Goal: Task Accomplishment & Management: Manage account settings

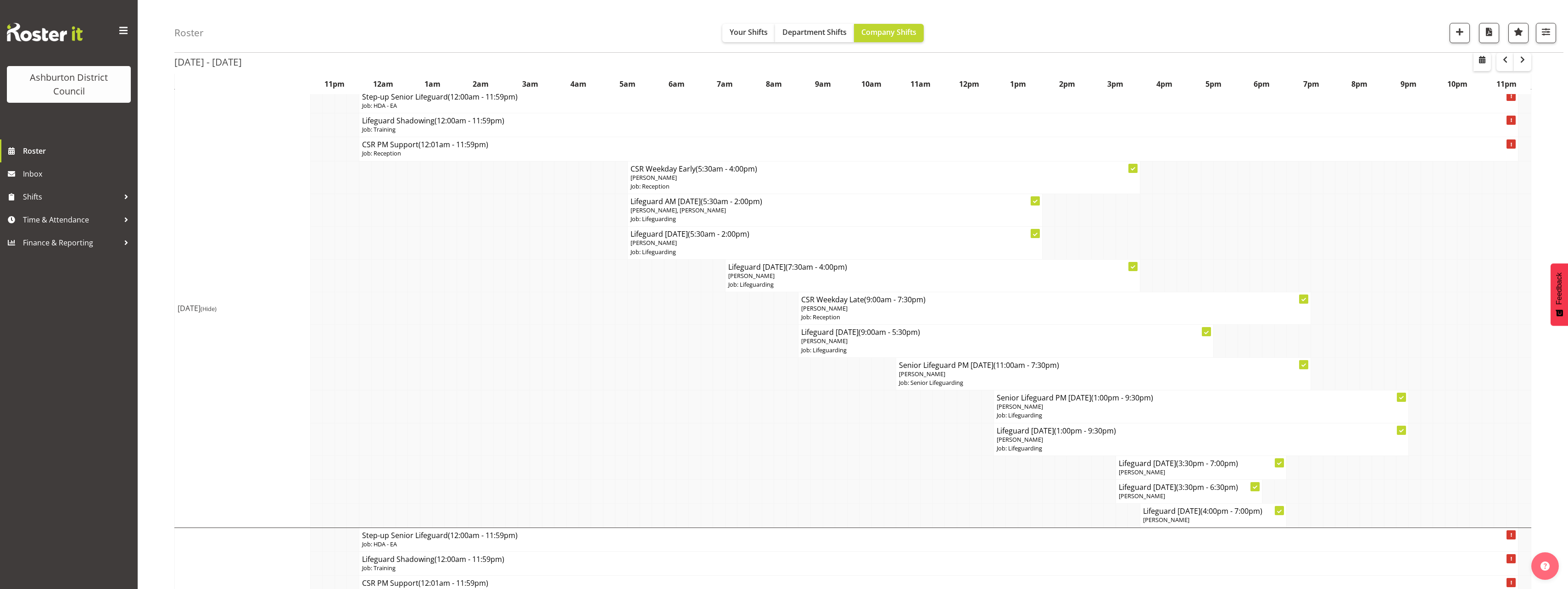
scroll to position [92, 0]
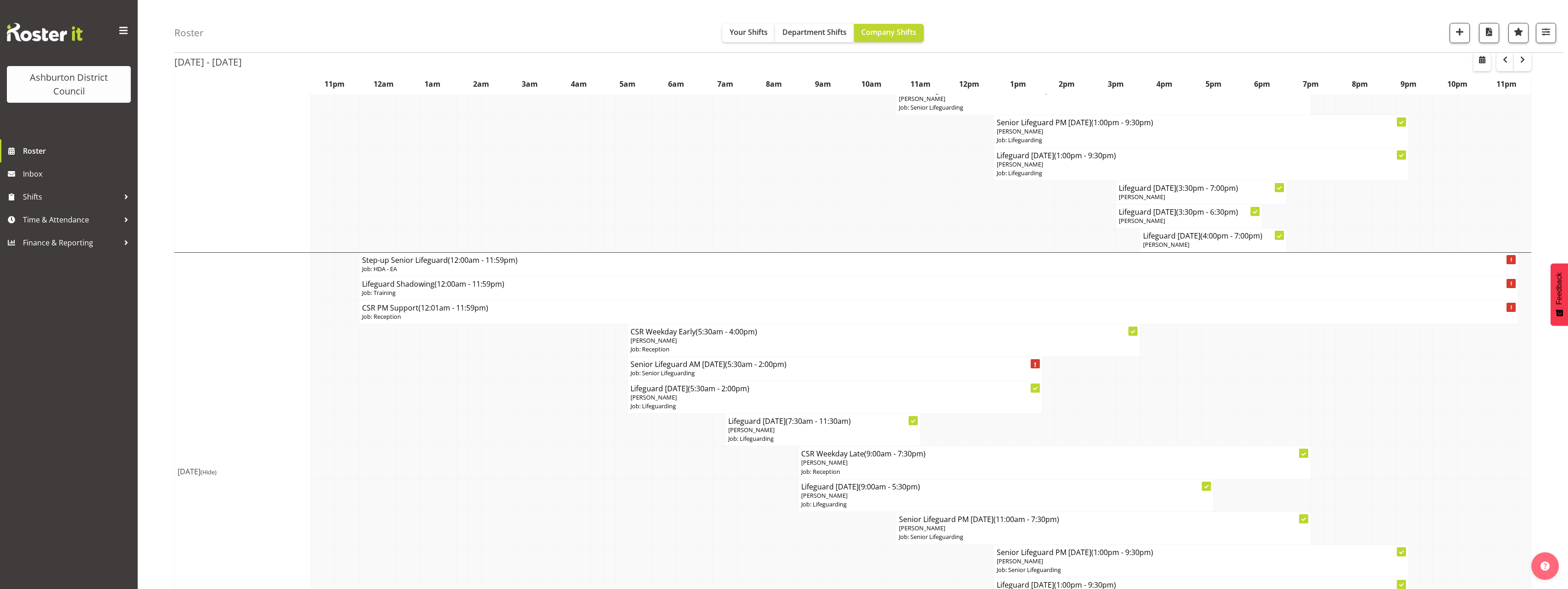
scroll to position [505, 0]
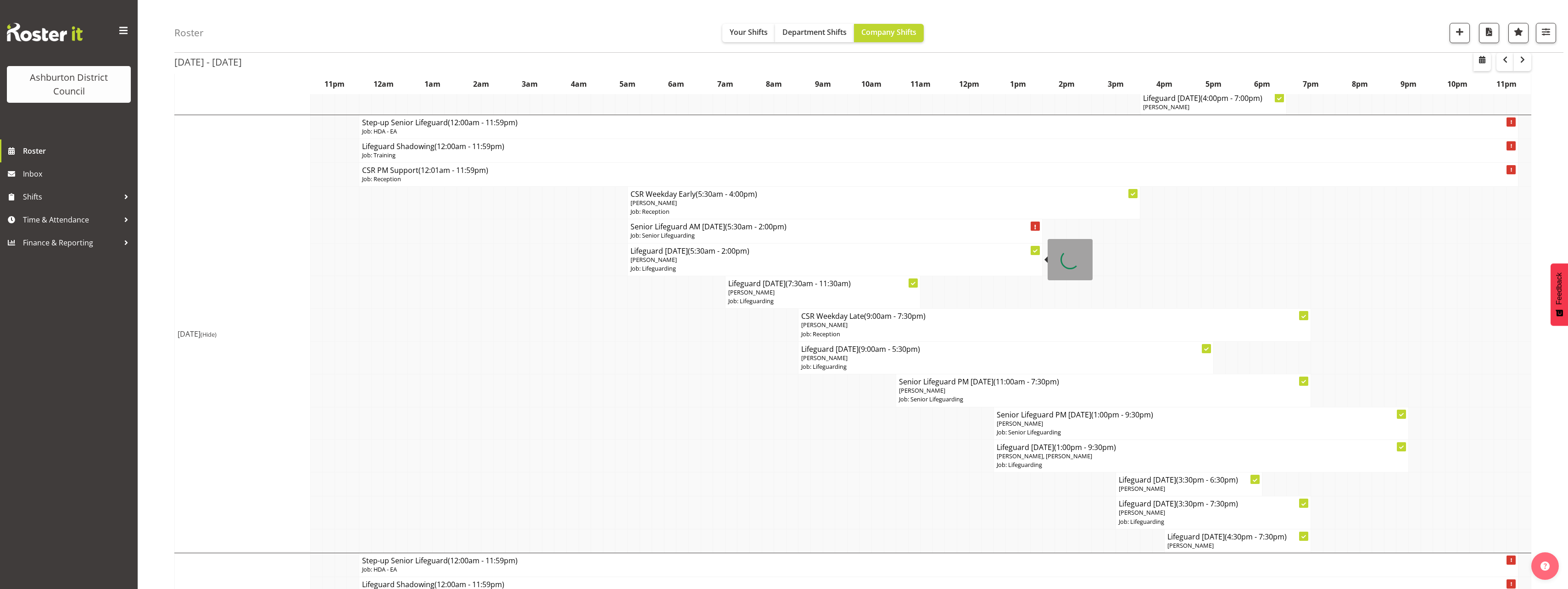
click at [691, 260] on p "[PERSON_NAME]" at bounding box center [835, 260] width 409 height 9
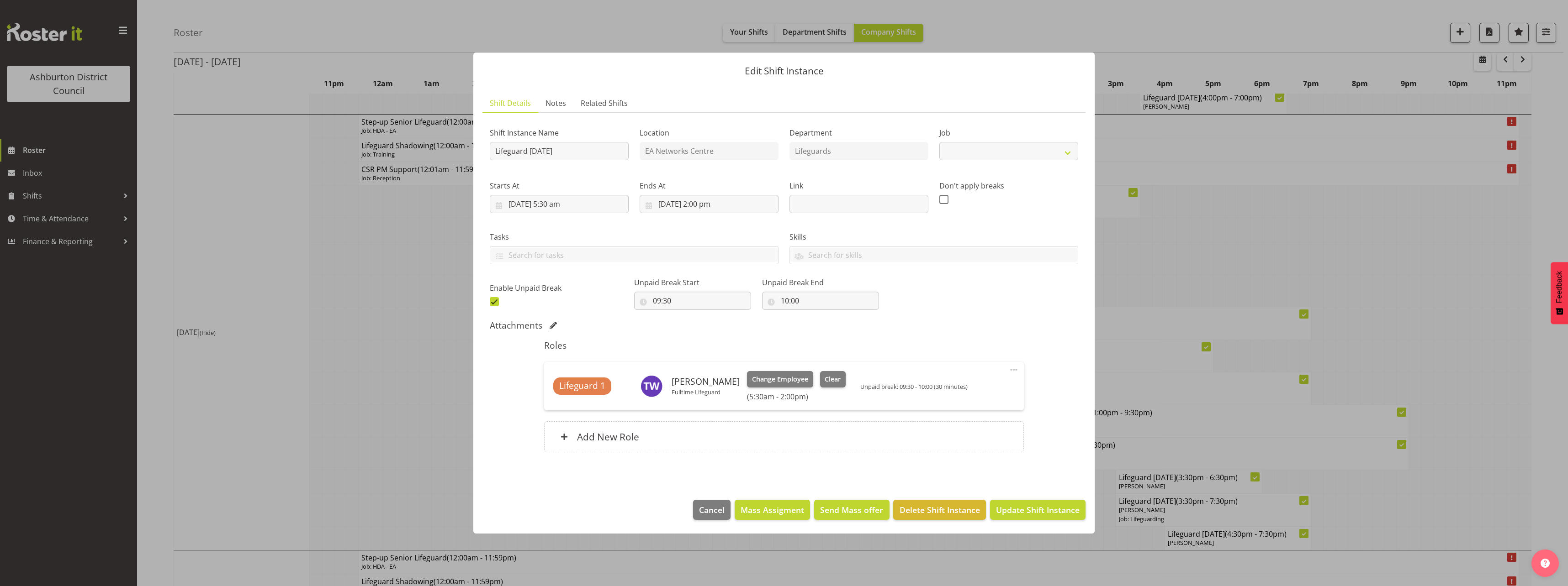
select select "38"
click at [341, 343] on div at bounding box center [784, 293] width 1568 height 586
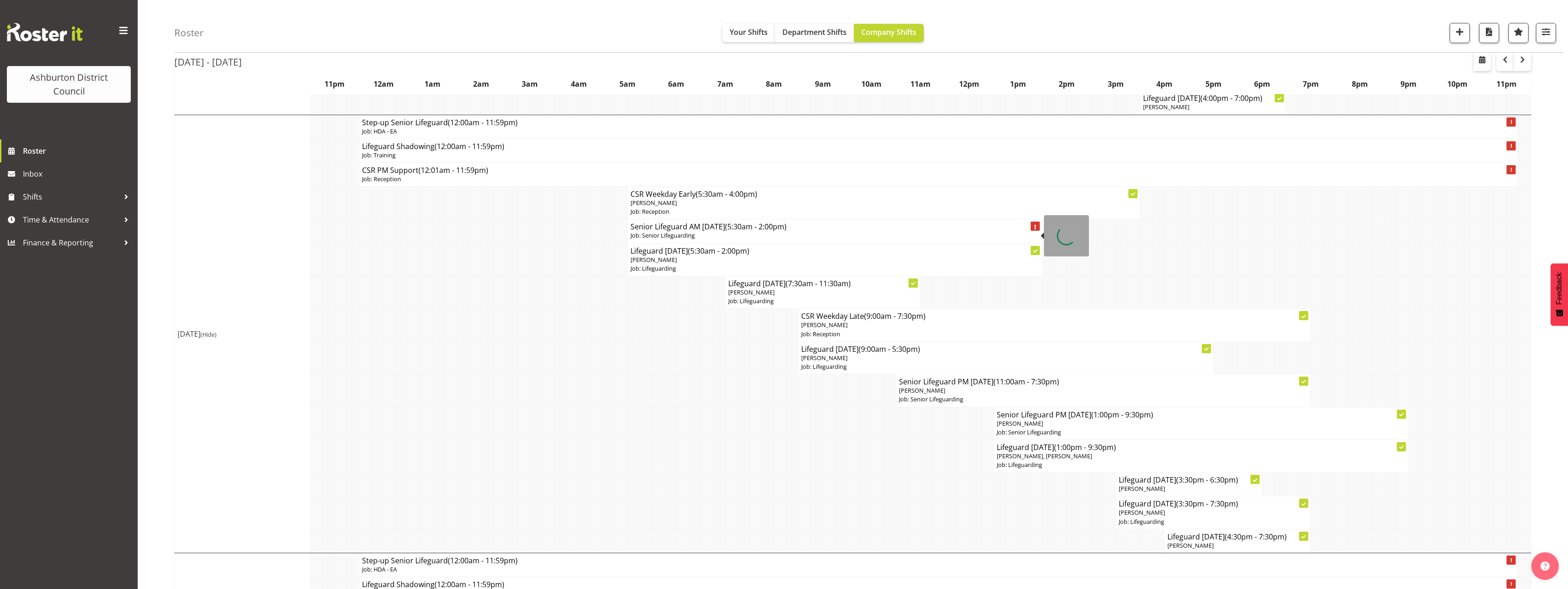
click at [699, 227] on h4 "Senior Lifeguard AM [DATE] (5:30am - 2:00pm)" at bounding box center [835, 226] width 409 height 9
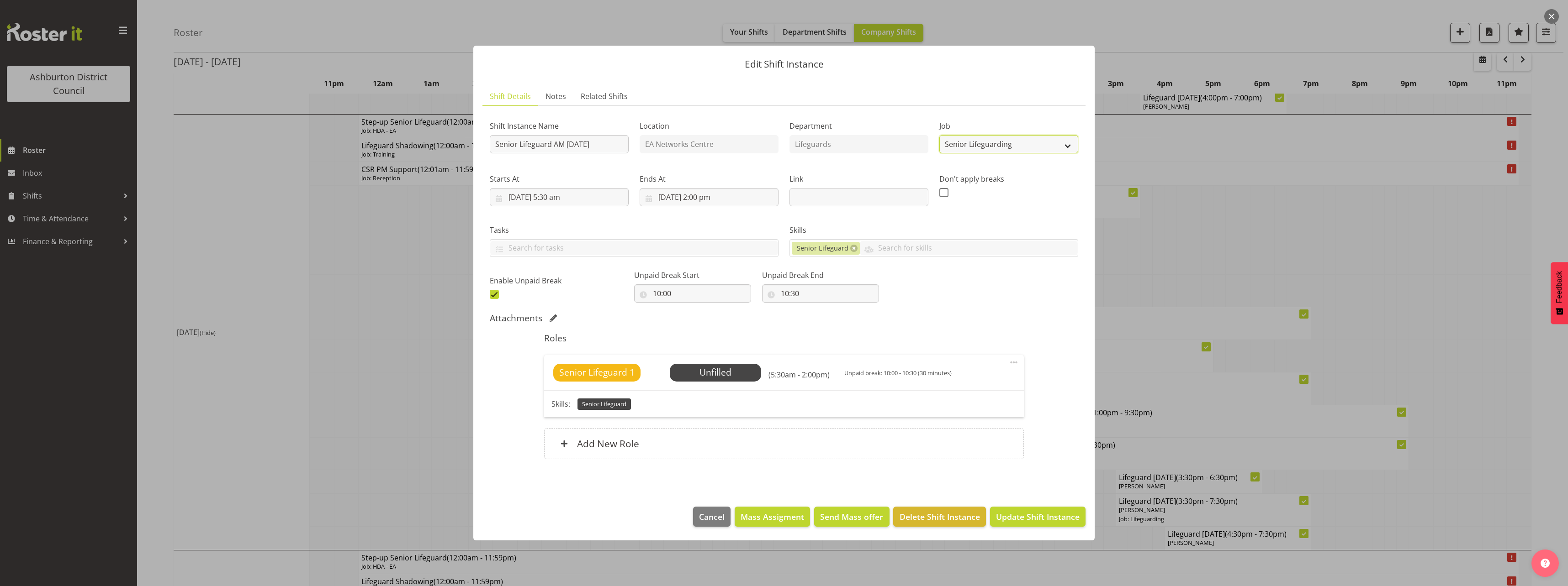
click at [1005, 146] on select "Create new job Casual HDA - CSR HDA - EA Lifeguarding LTS- Alt Duties Ordinary …" at bounding box center [1008, 144] width 139 height 18
select select "38"
click at [939, 135] on select "Create new job Casual HDA - CSR HDA - EA Lifeguarding LTS- Alt Duties Ordinary …" at bounding box center [1008, 144] width 139 height 18
click at [1016, 294] on div "Shift Instance Name Senior Lifeguard AM [DATE] Location EA Networks Centre Depa…" at bounding box center [784, 208] width 599 height 200
click at [850, 249] on link at bounding box center [854, 248] width 7 height 7
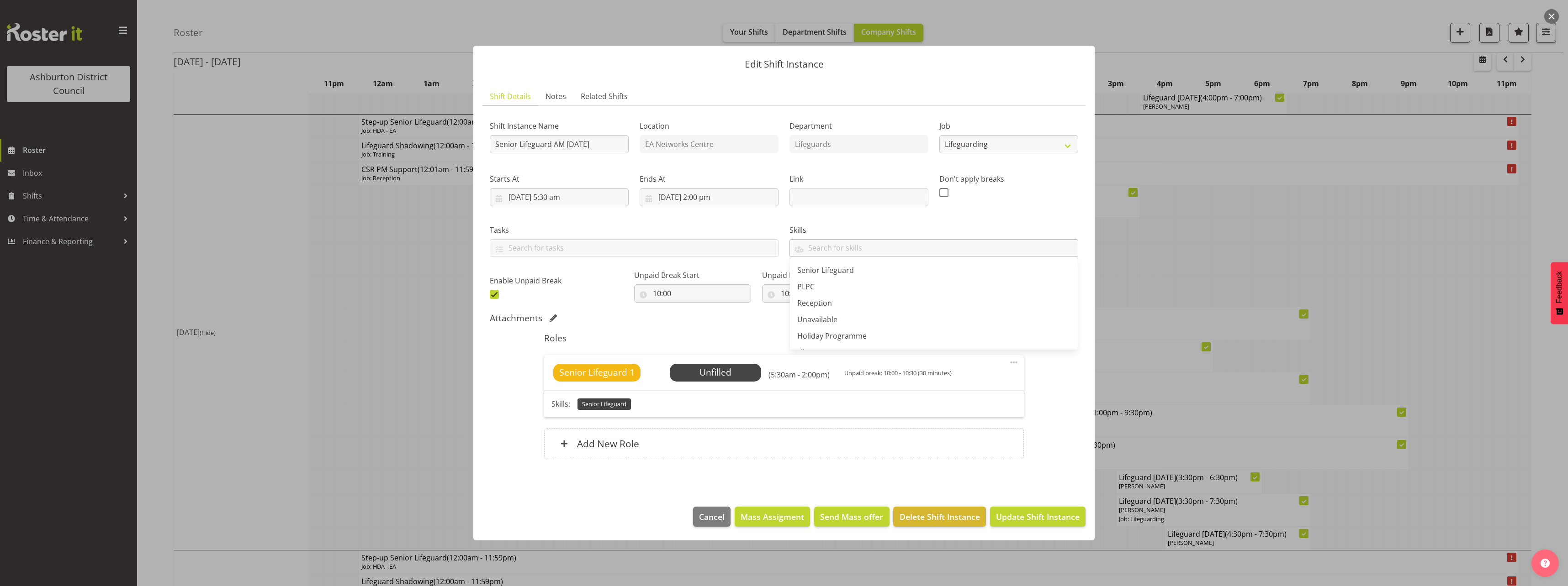
click at [1012, 366] on span at bounding box center [1014, 362] width 11 height 11
click at [968, 385] on link "Edit" at bounding box center [975, 385] width 88 height 16
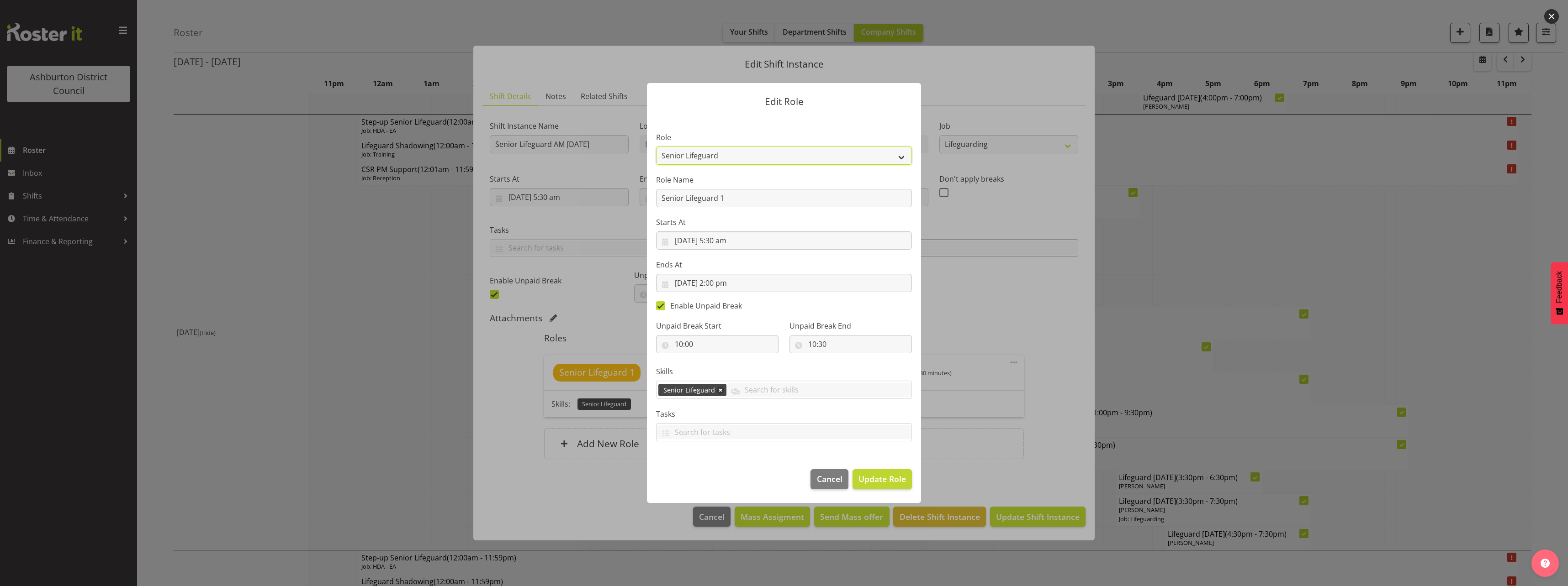
click at [765, 158] on select "AAGM Deputy Director AAGM Director Archivist Childrens Librarian Collections & …" at bounding box center [784, 155] width 256 height 18
select select "64"
click at [656, 146] on select "AAGM Deputy Director AAGM Director Archivist Childrens Librarian Collections & …" at bounding box center [784, 155] width 256 height 18
click at [718, 391] on link at bounding box center [720, 390] width 7 height 7
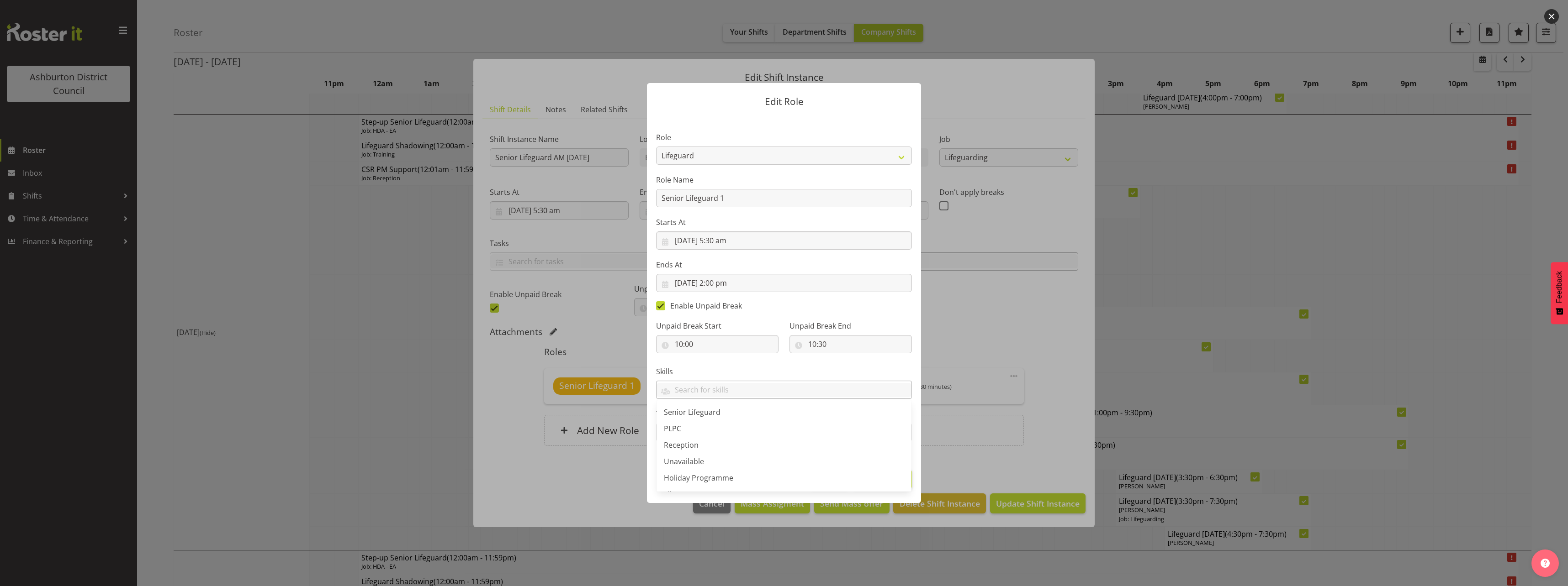
click at [900, 307] on section "Role AAGM Deputy Director AAGM Director Archivist Childrens Librarian Collectio…" at bounding box center [784, 288] width 274 height 345
click at [884, 480] on span "Update Role" at bounding box center [882, 479] width 47 height 12
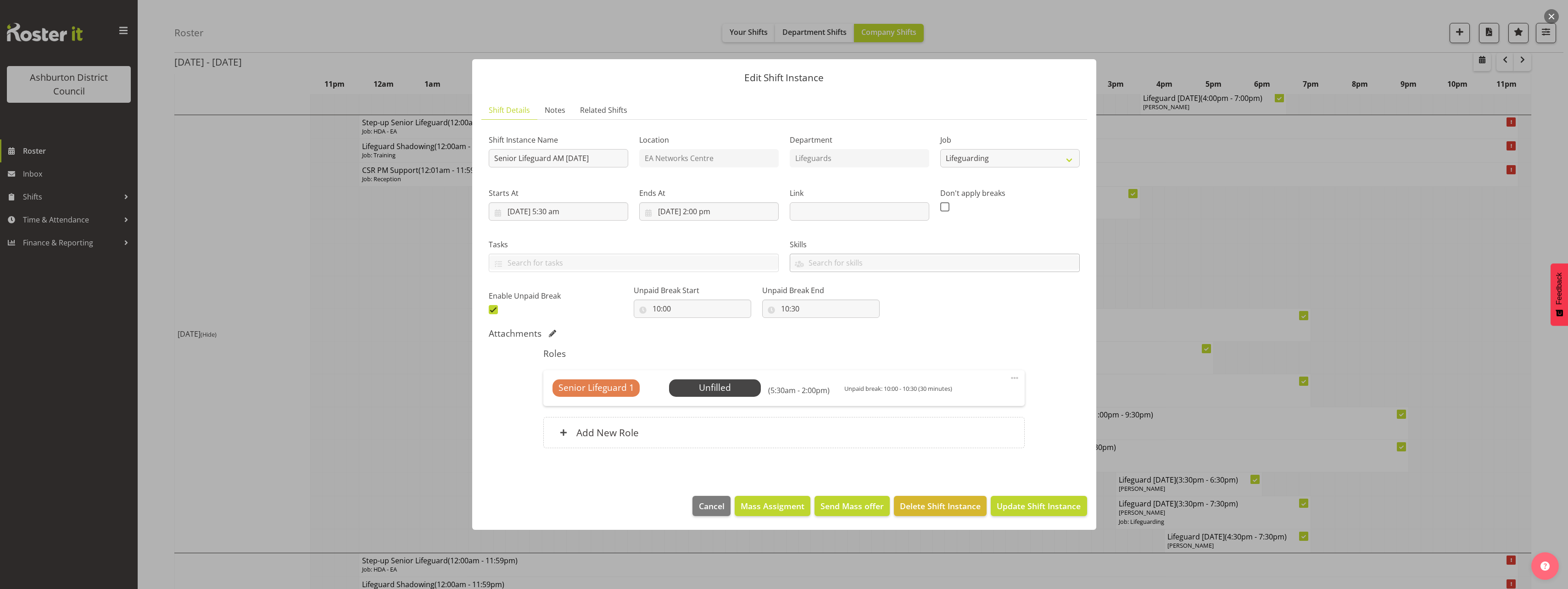
click at [1014, 378] on span at bounding box center [1014, 378] width 11 height 11
click at [987, 399] on link "Edit" at bounding box center [976, 400] width 88 height 16
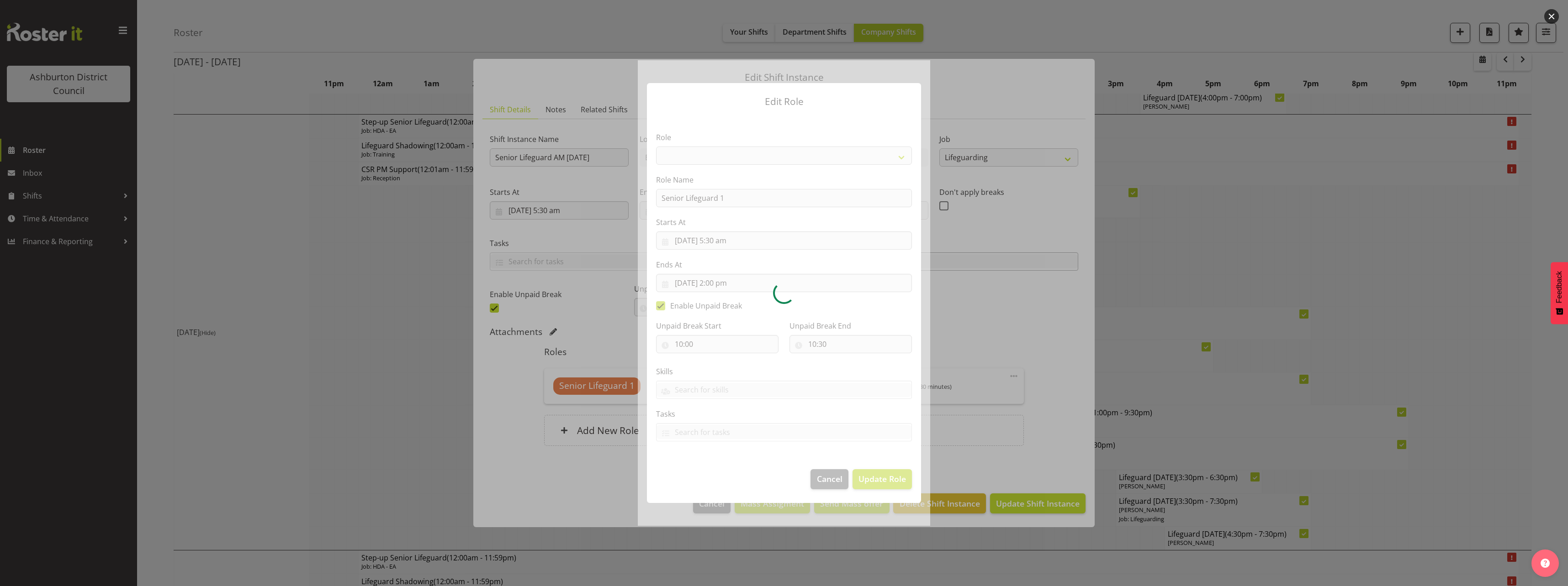
select select "64"
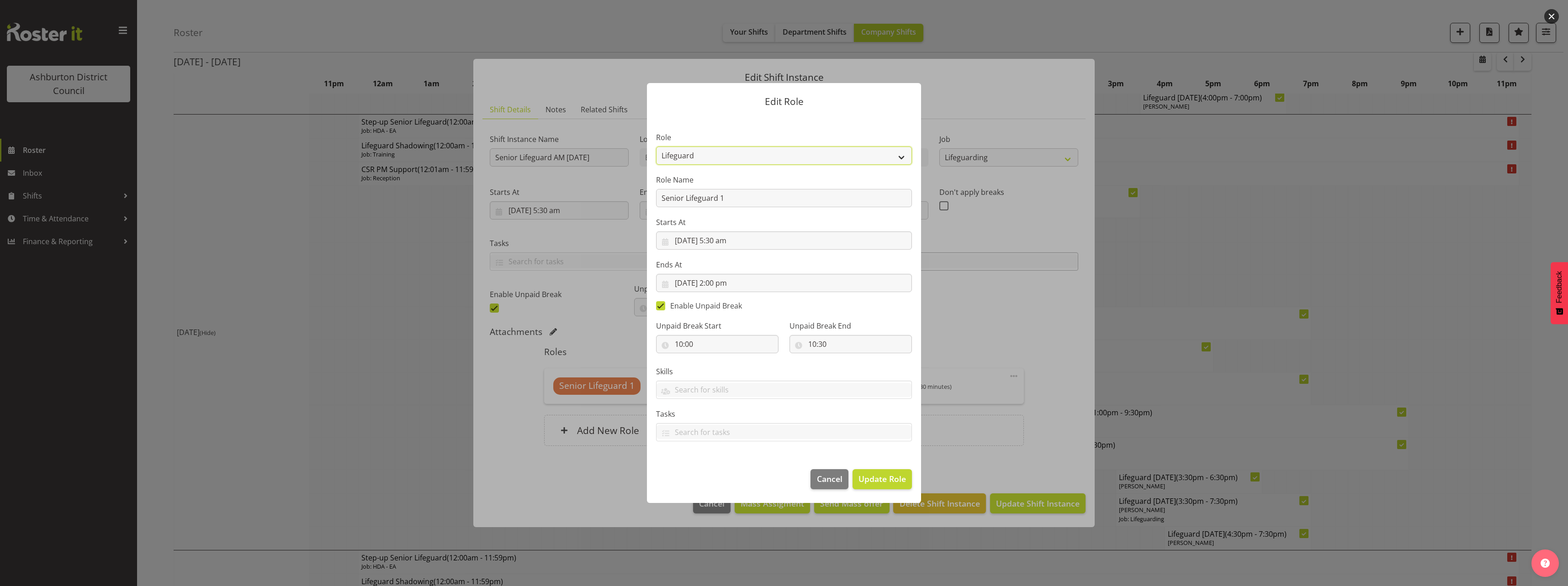
click at [722, 159] on select "AAGM Deputy Director AAGM Director Archivist Childrens Librarian Collections & …" at bounding box center [784, 155] width 256 height 18
click at [609, 233] on form "Edit Role Role AAGM Deputy Director AAGM Director Archivist Childrens Librarian…" at bounding box center [784, 293] width 438 height 465
click at [512, 154] on div at bounding box center [784, 293] width 1568 height 586
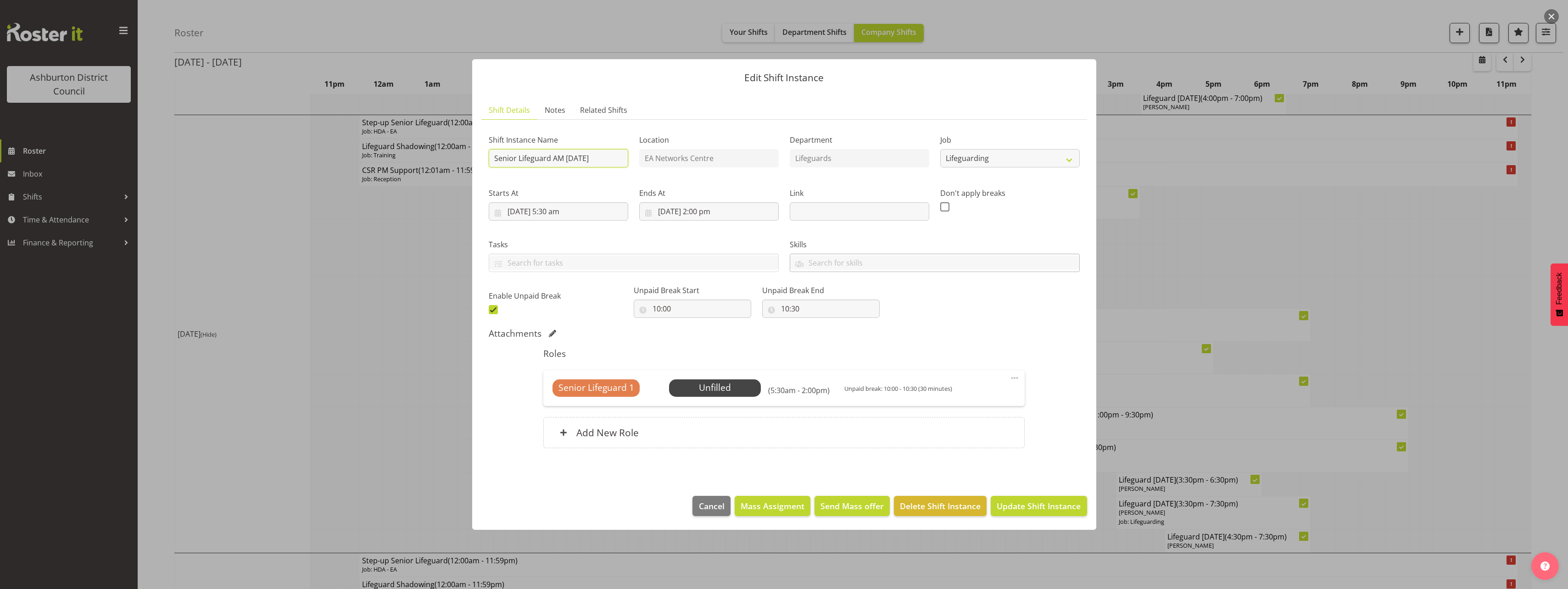
drag, startPoint x: 515, startPoint y: 157, endPoint x: 481, endPoint y: 157, distance: 34.0
click at [481, 157] on section "Shift Instance Name Senior Lifeguard AM [DATE] Location EA Networks Centre Depa…" at bounding box center [784, 293] width 606 height 347
type input "Lifeguard AM [DATE]"
click at [1030, 505] on span "Update Shift Instance" at bounding box center [1038, 507] width 84 height 12
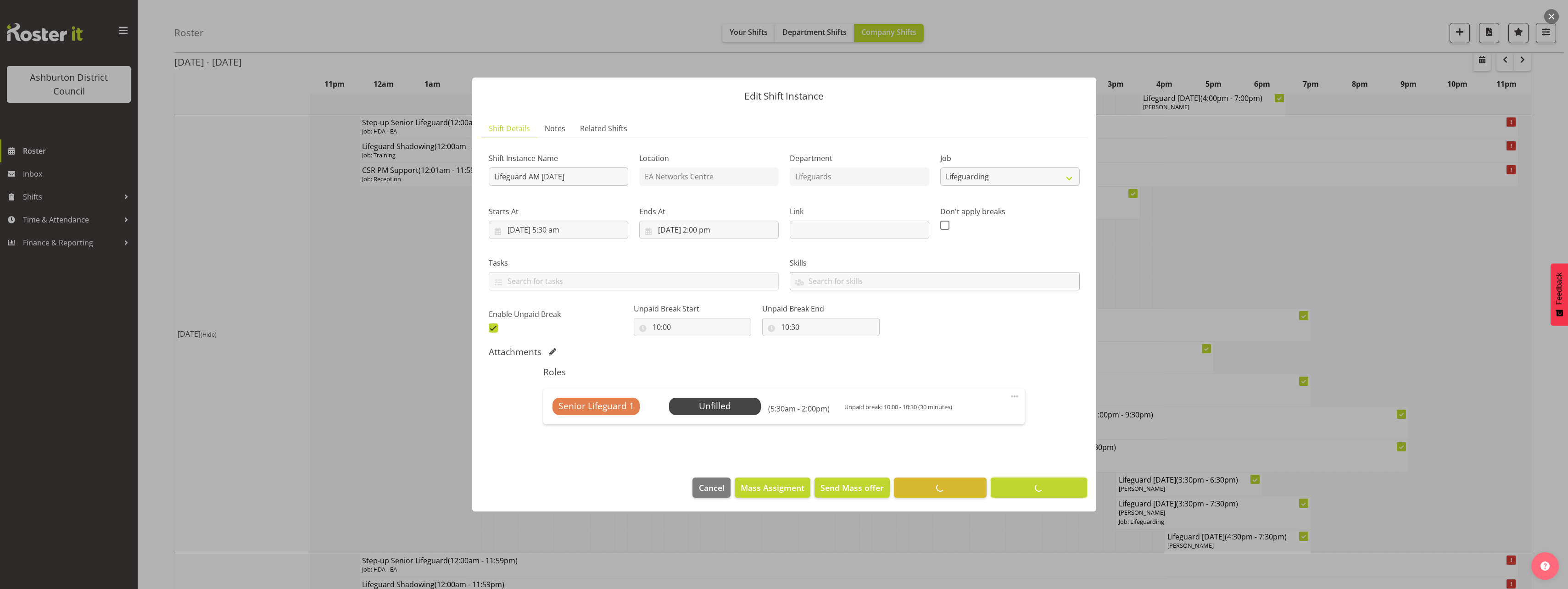
scroll to position [0, 0]
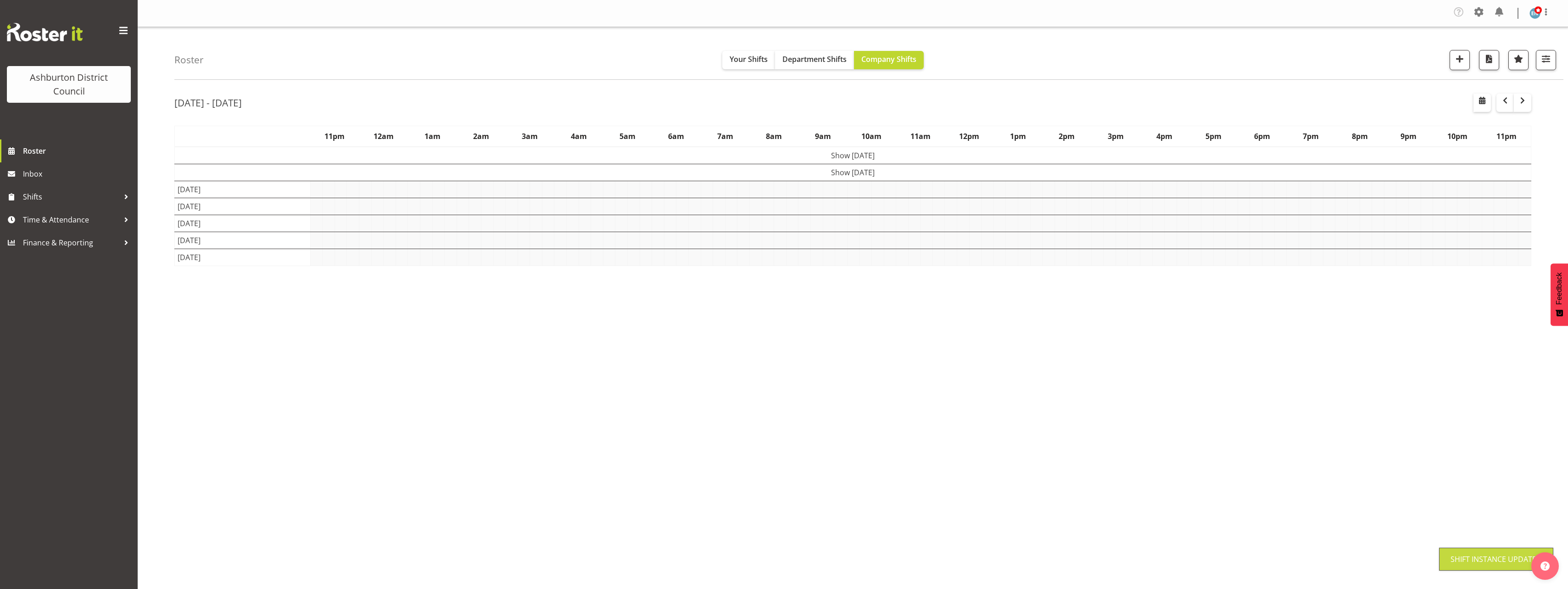
click at [166, 308] on div "Roster Your Shifts Department Shifts Company Shifts 1 Locations [GEOGRAPHIC_DAT…" at bounding box center [853, 241] width 1430 height 427
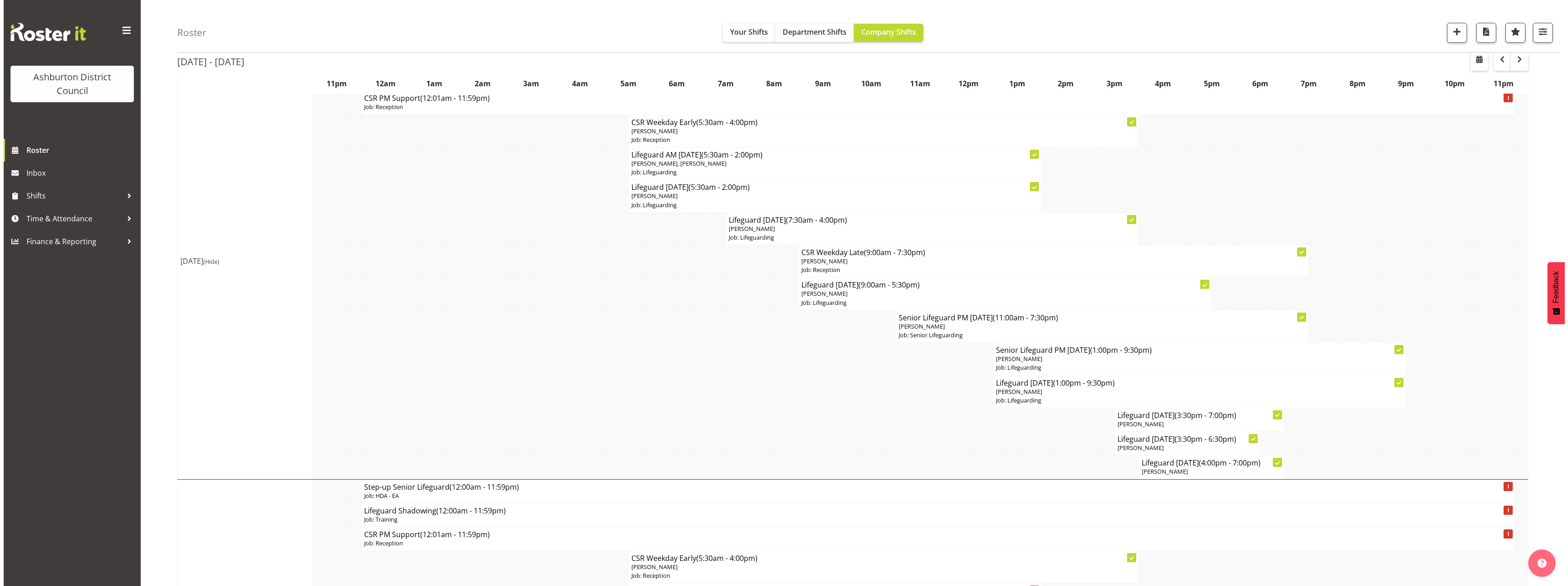
scroll to position [319, 0]
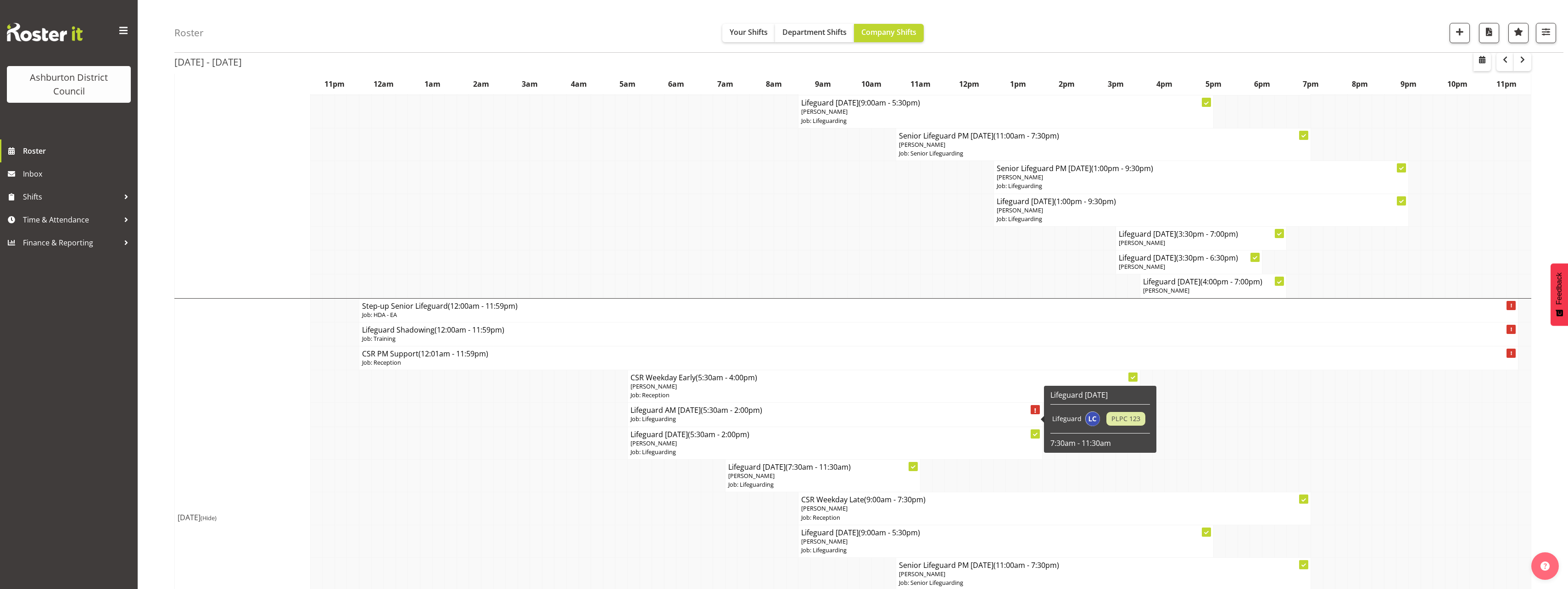
click at [719, 418] on p "Job: Lifeguarding" at bounding box center [835, 419] width 409 height 9
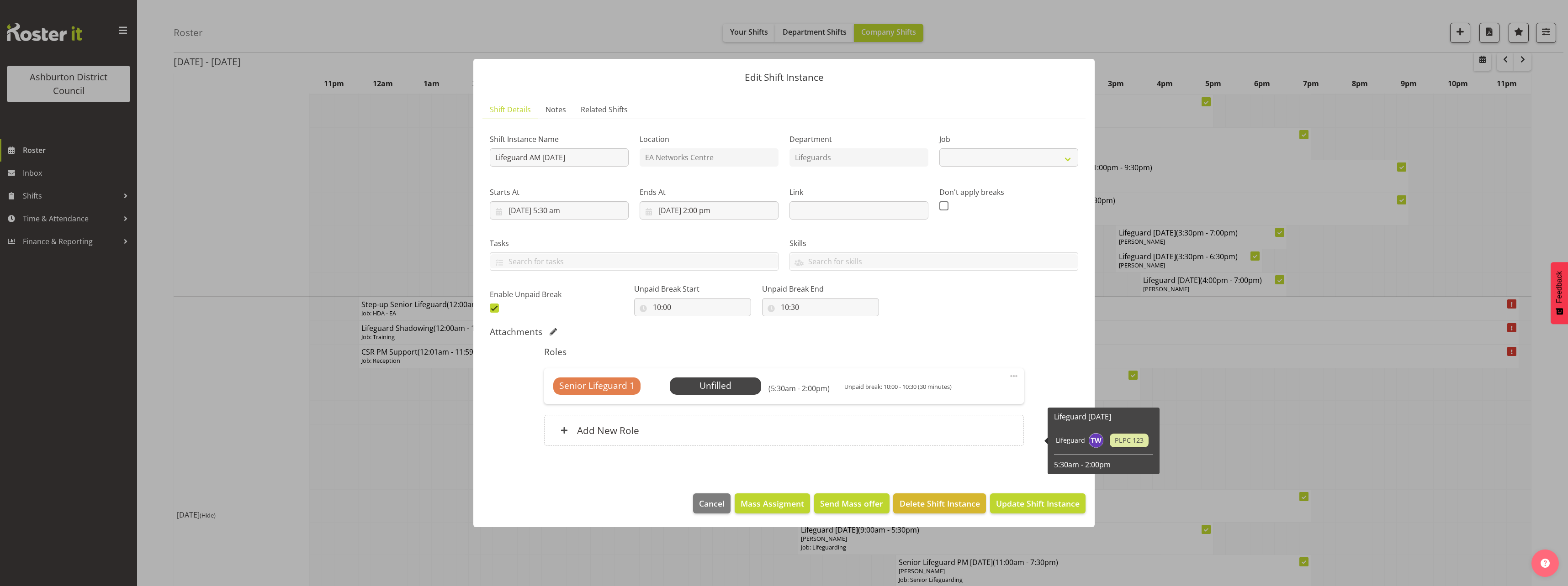
select select "38"
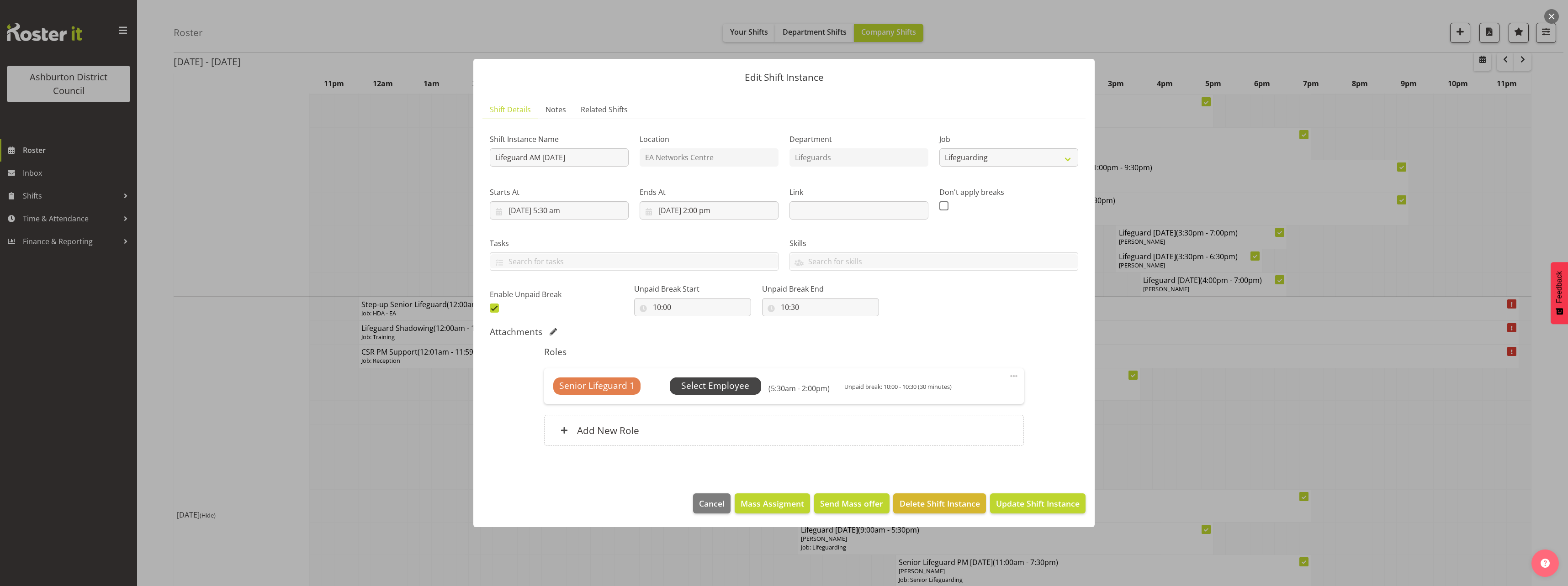
click at [743, 389] on span "Select Employee" at bounding box center [715, 386] width 68 height 14
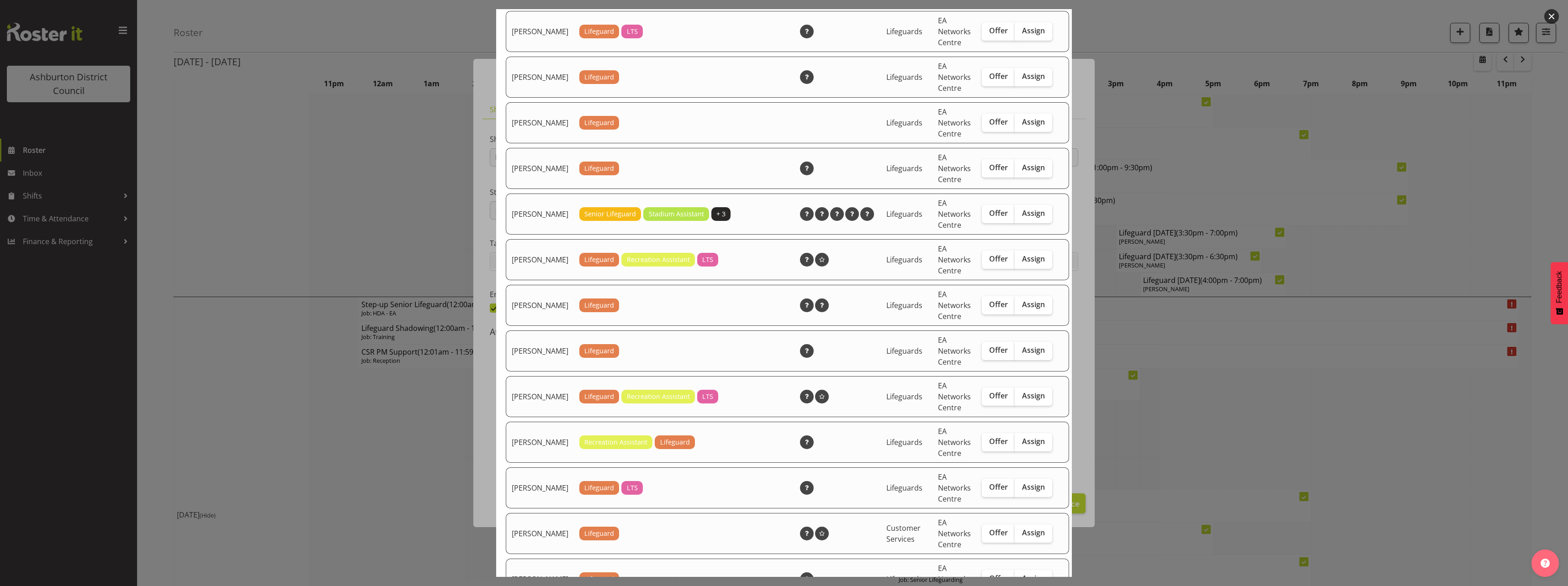
scroll to position [229, 0]
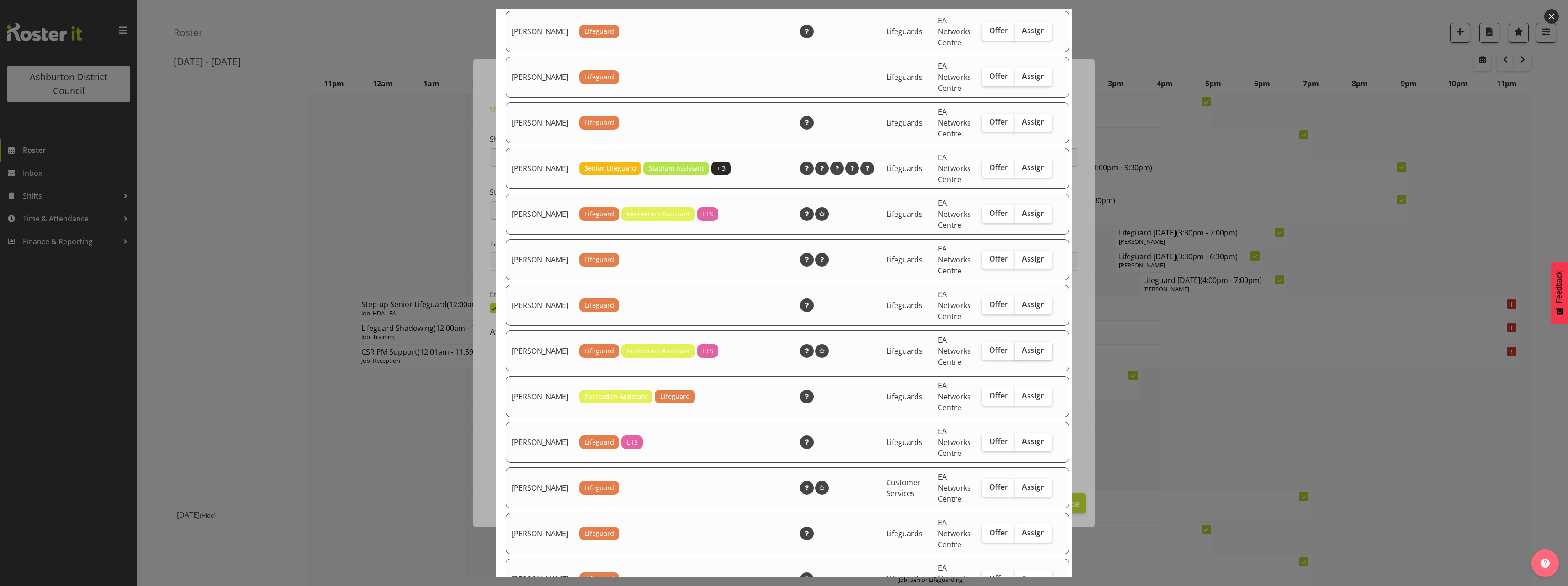
click at [1022, 355] on span "Assign" at bounding box center [1033, 350] width 23 height 9
click at [1018, 353] on input "Assign" at bounding box center [1017, 350] width 6 height 6
checkbox input "true"
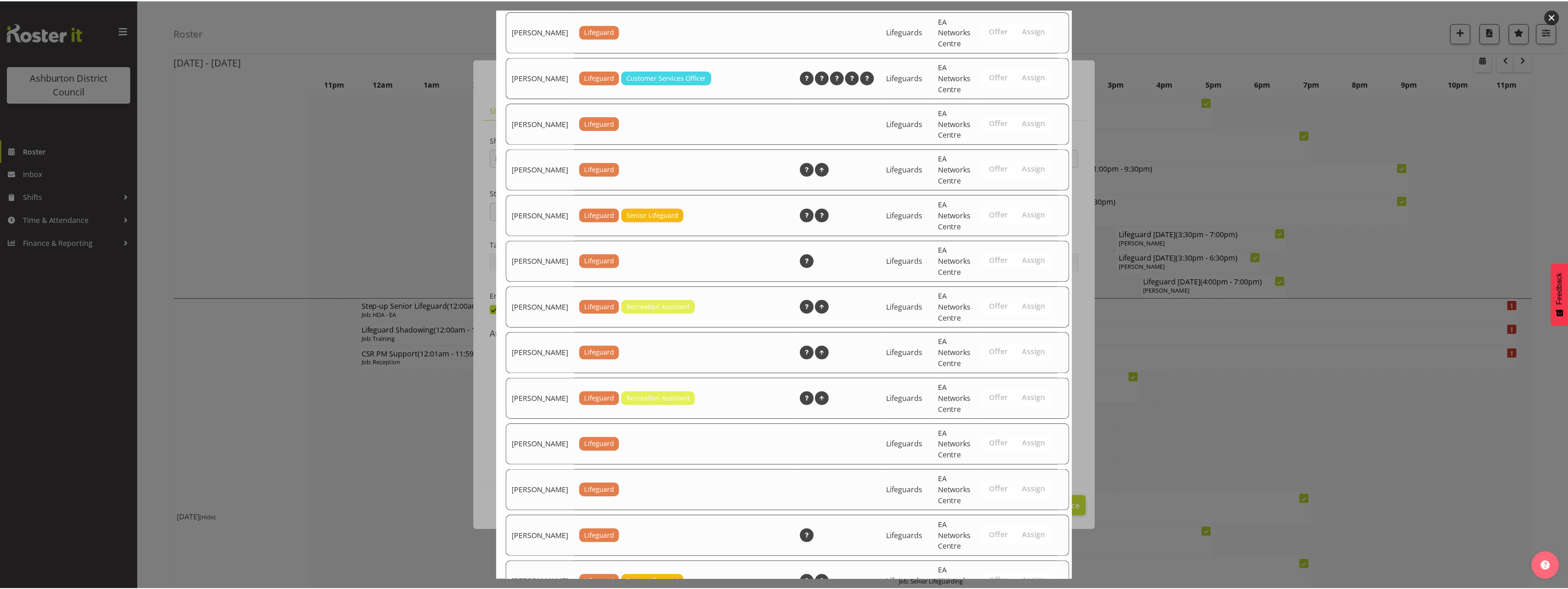
scroll to position [1295, 0]
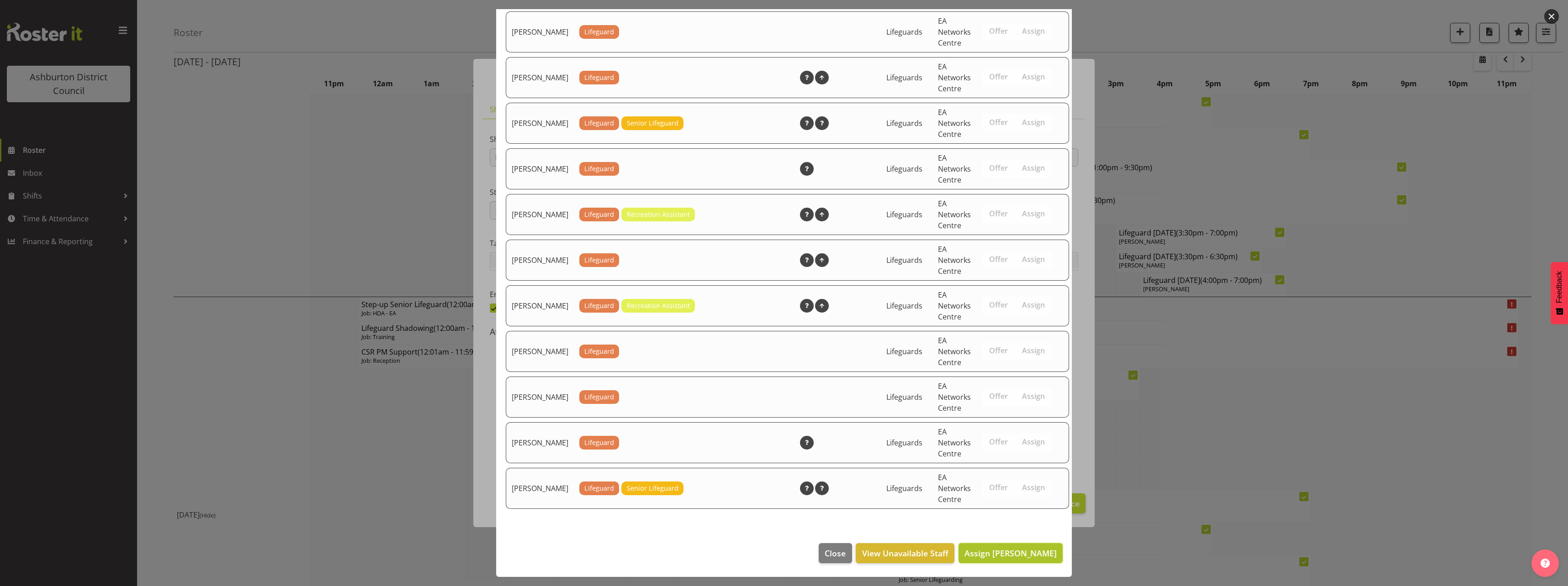
click at [996, 560] on button "Assign [PERSON_NAME]" at bounding box center [1010, 553] width 104 height 20
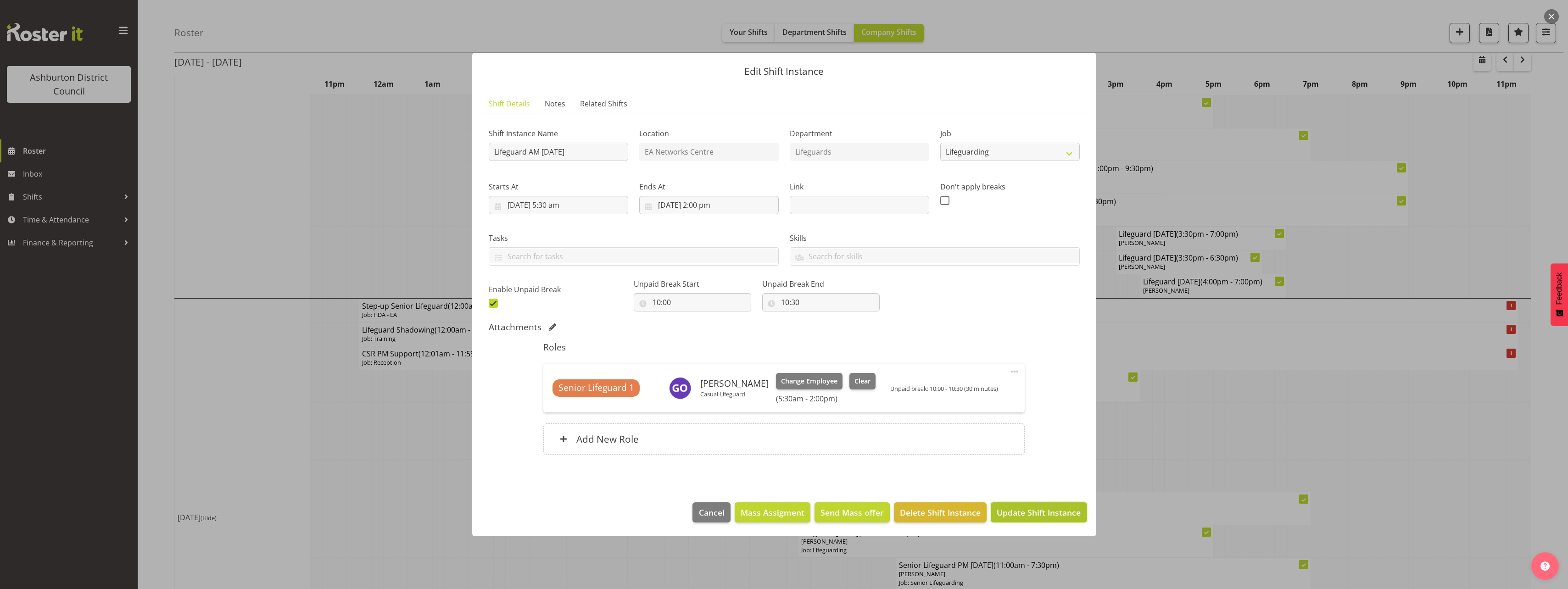
click at [1024, 515] on span "Update Shift Instance" at bounding box center [1038, 513] width 84 height 12
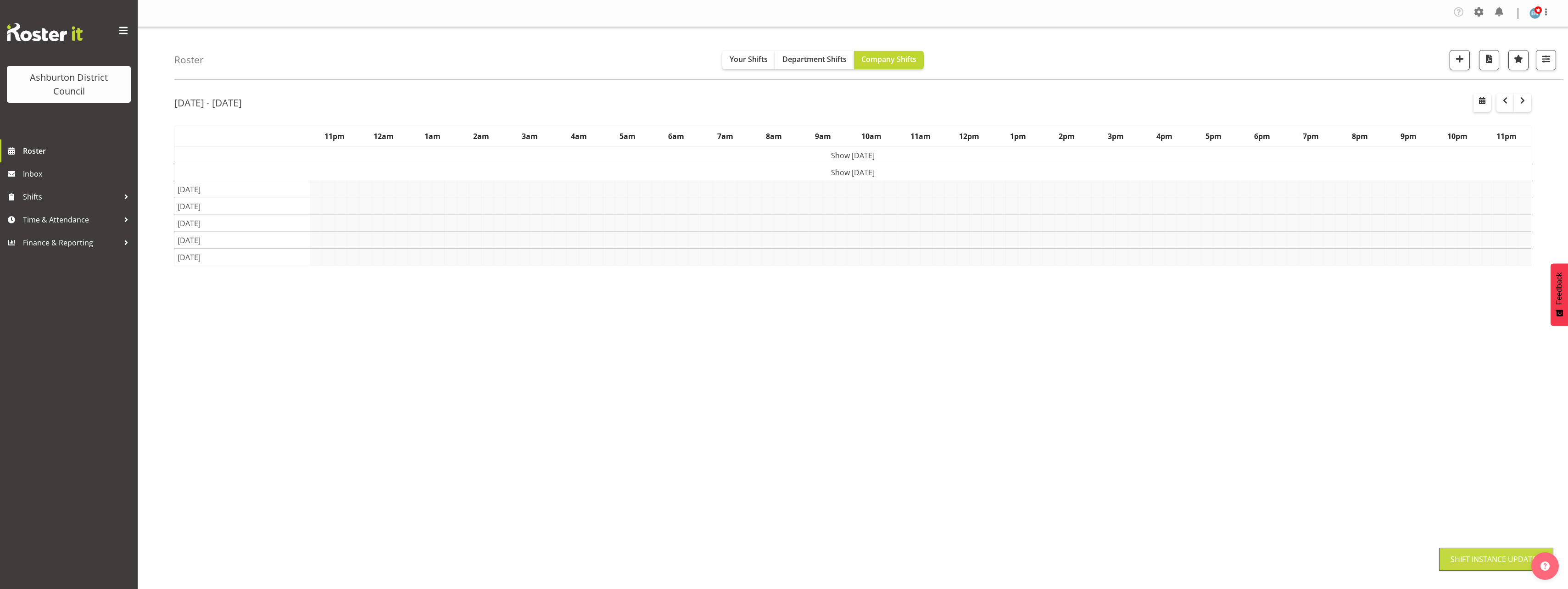
scroll to position [0, 0]
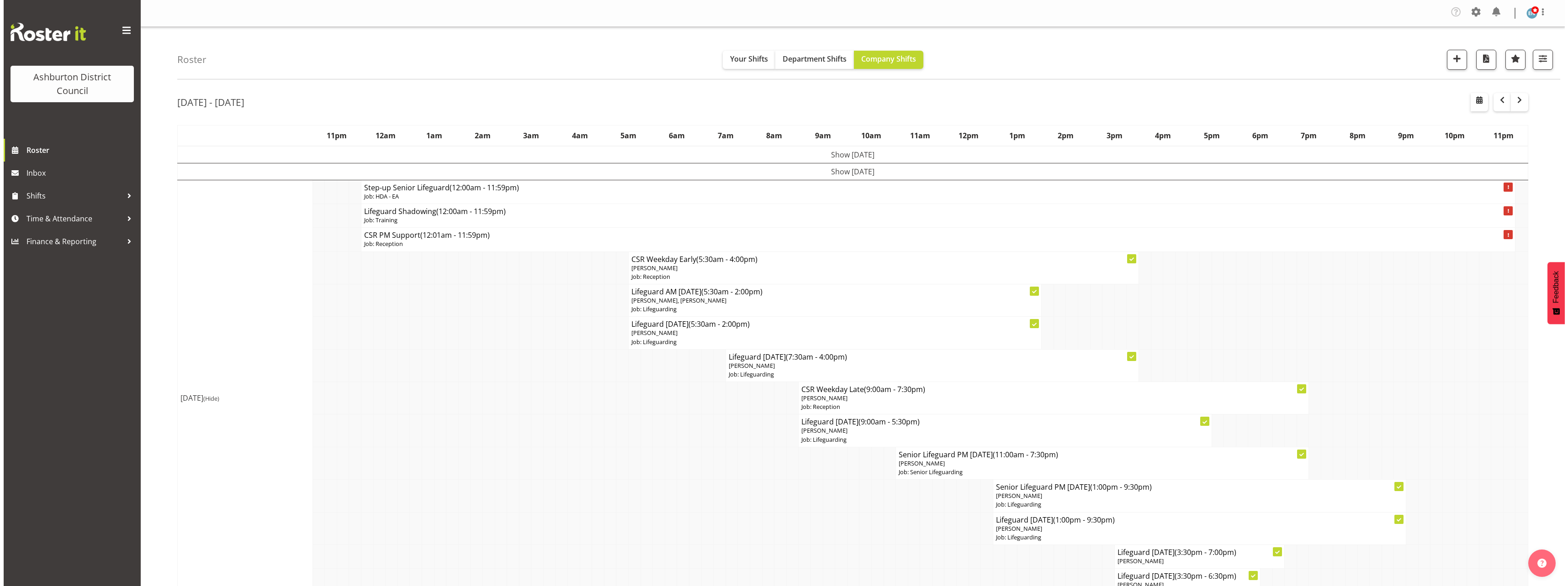
scroll to position [92, 0]
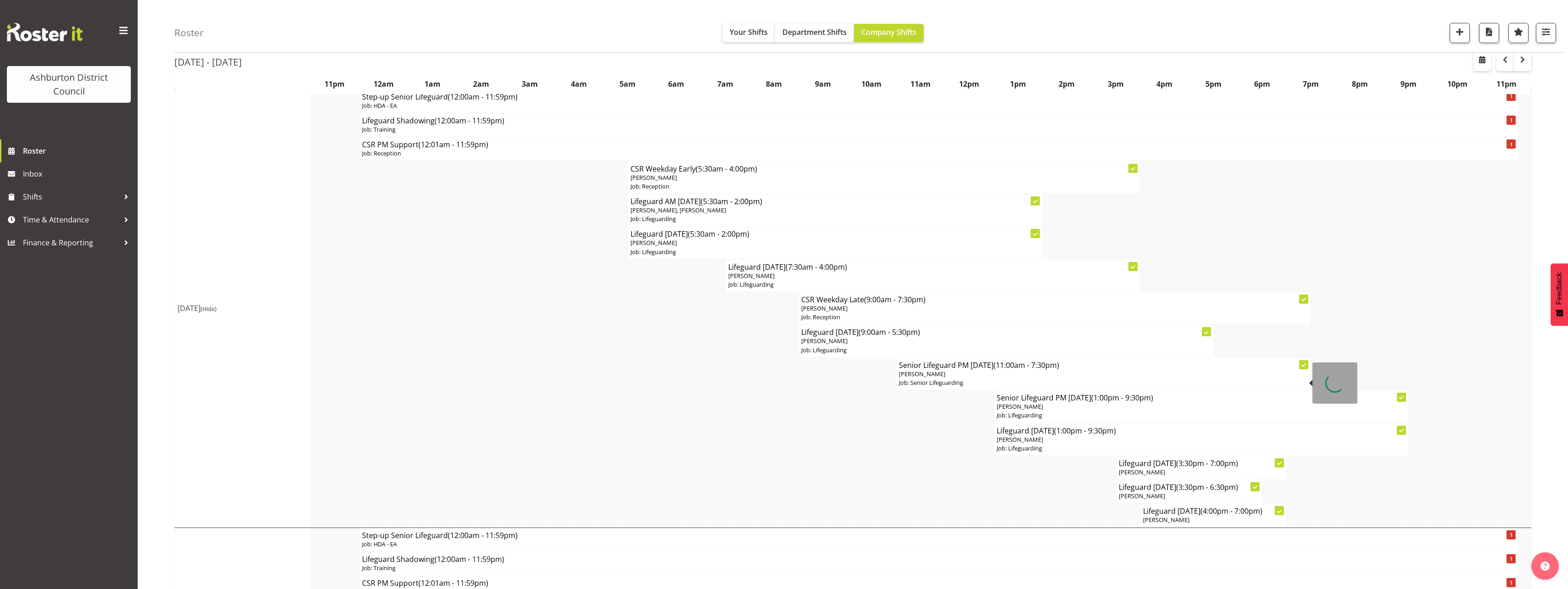
click at [954, 372] on p "[PERSON_NAME]" at bounding box center [1104, 374] width 409 height 9
select select
select select "8"
select select "2025"
select select "19"
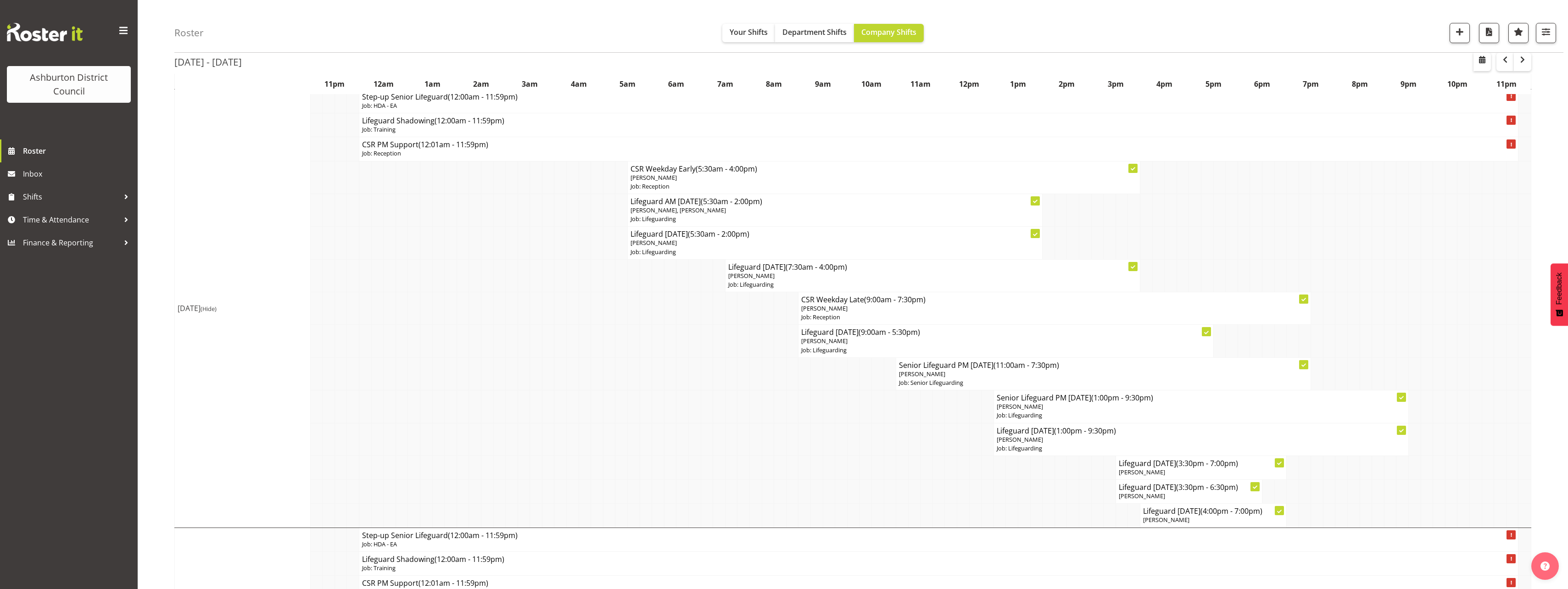
select select "30"
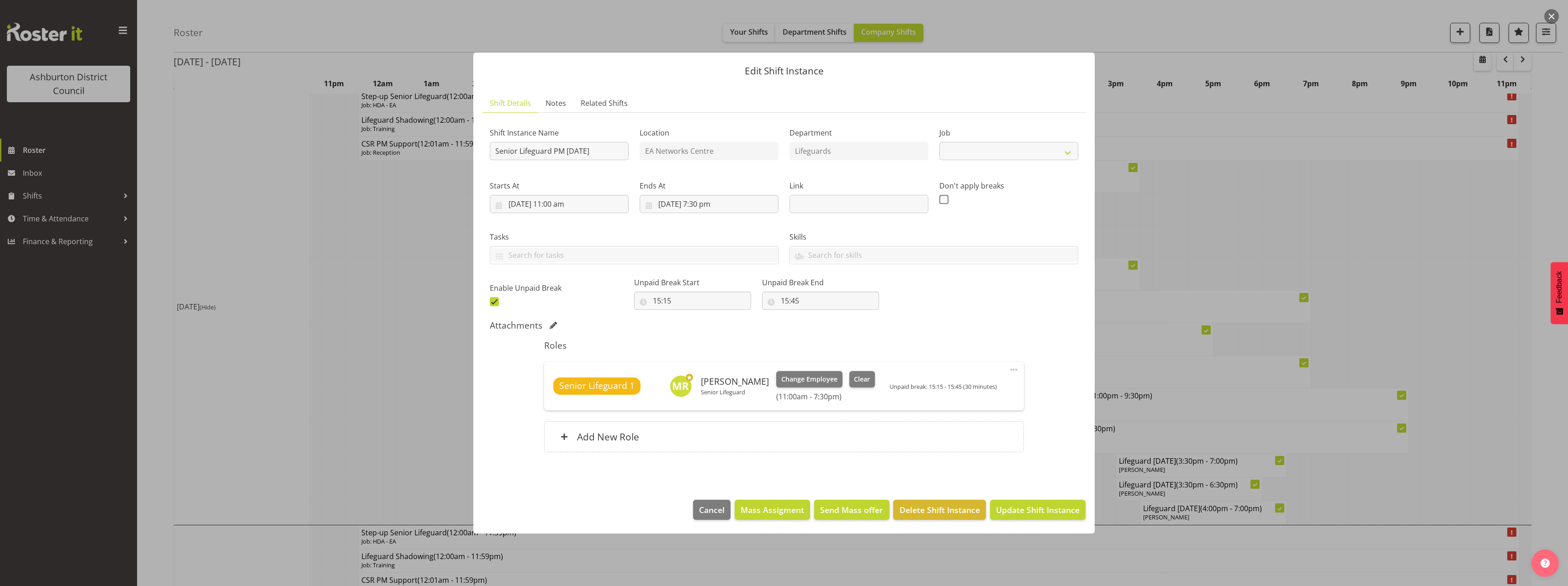
select select "2648"
click at [714, 206] on input "[DATE] 7:30 pm" at bounding box center [709, 203] width 139 height 18
click at [707, 403] on select "00 01 02 03 04 05 06 07 08 09 10 11 12 13 14 15 16 17 18 19 20 21 22 23" at bounding box center [709, 398] width 20 height 18
select select "20"
click at [699, 389] on select "00 01 02 03 04 05 06 07 08 09 10 11 12 13 14 15 16 17 18 19 20 21 22 23" at bounding box center [709, 398] width 20 height 18
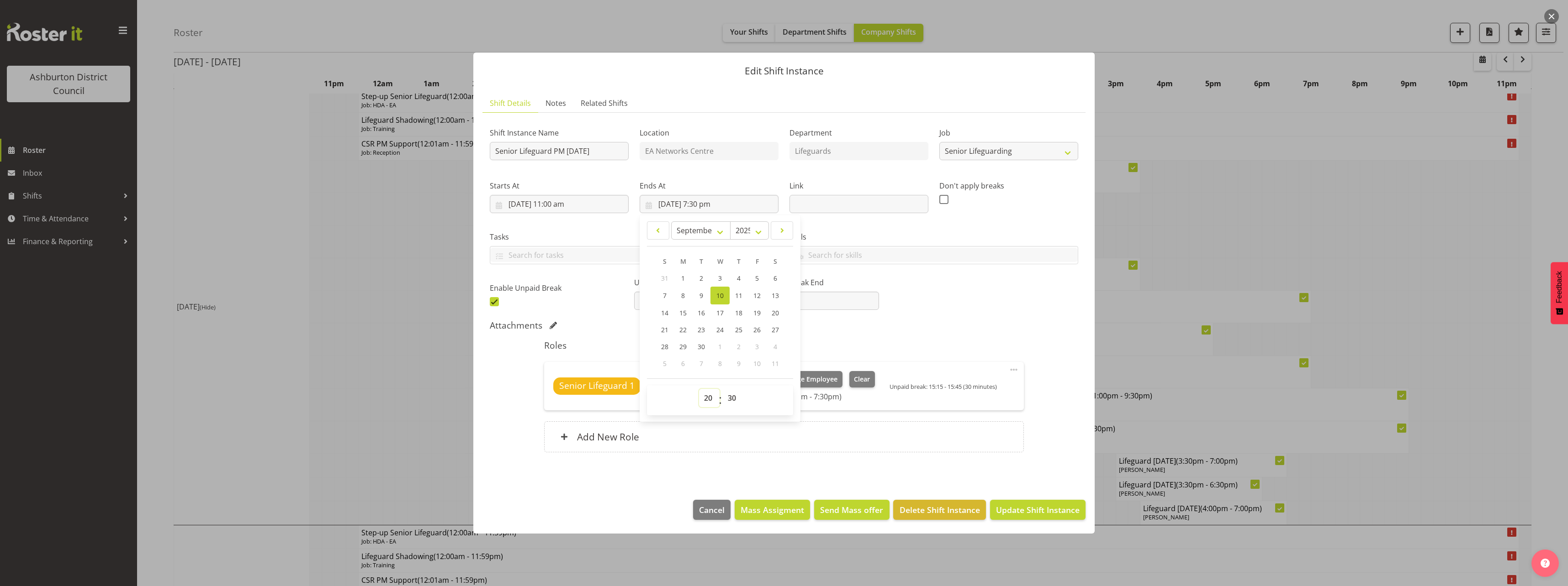
type input "[DATE] 8:30 pm"
click at [1024, 300] on div "Shift Instance Name Senior Lifeguard PM [DATE] Location EA Networks Centre Depa…" at bounding box center [784, 214] width 599 height 200
click at [1027, 511] on span "Update Shift Instance" at bounding box center [1037, 510] width 83 height 12
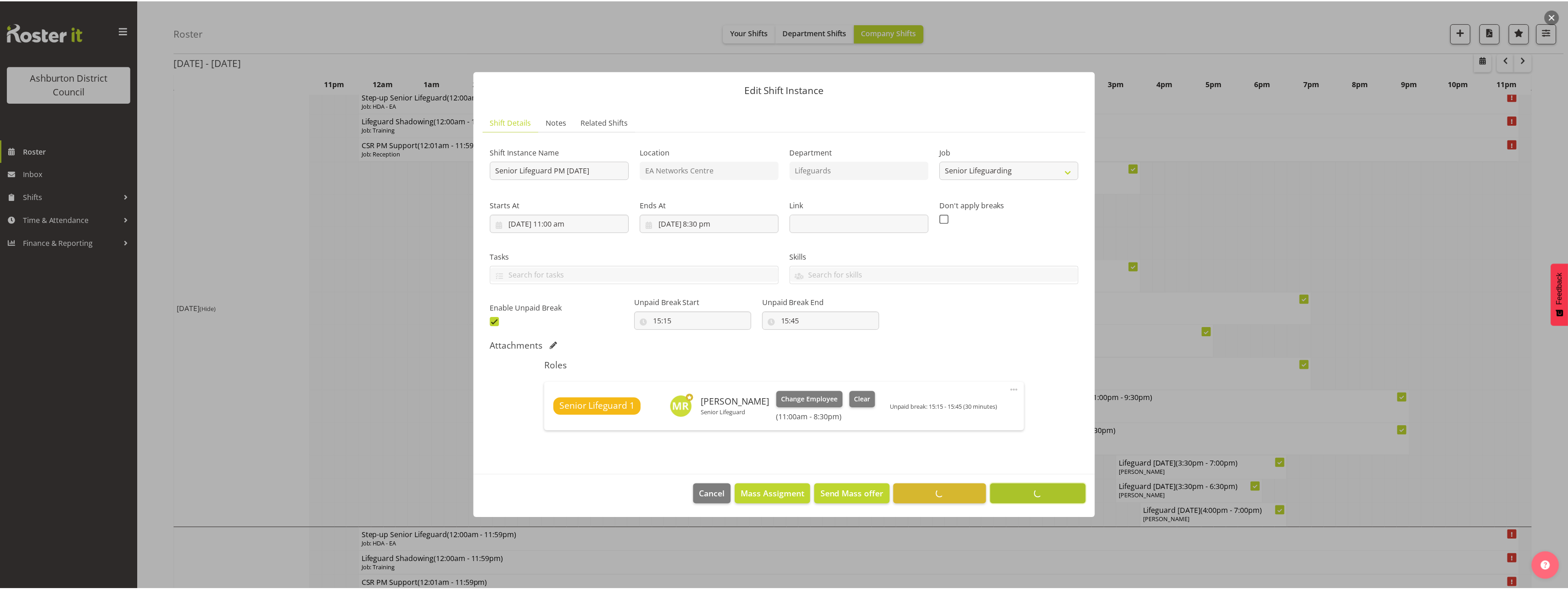
scroll to position [0, 0]
